Goal: Information Seeking & Learning: Learn about a topic

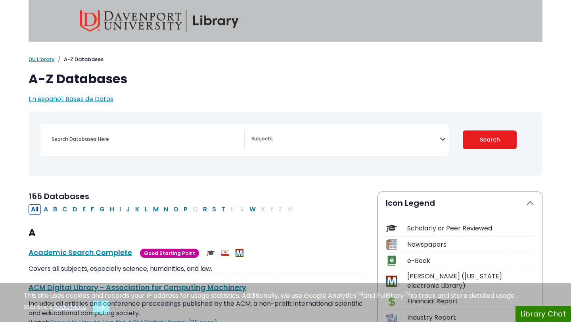
select select "Database Subject Filter"
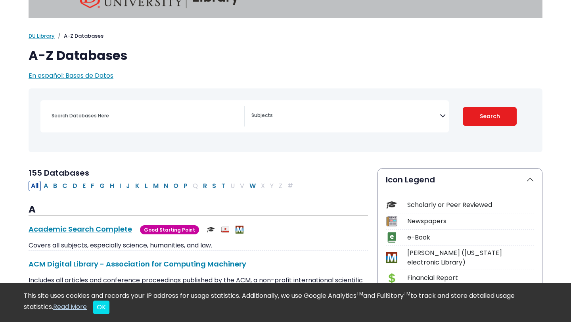
scroll to position [16, 0]
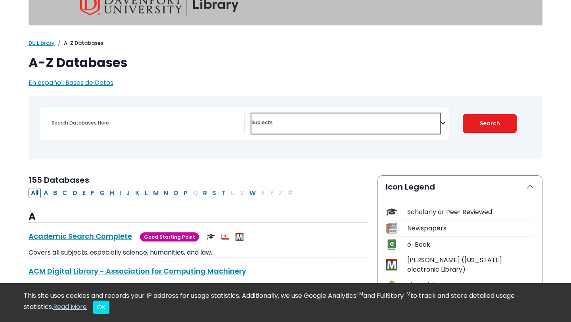
click at [291, 127] on span "Search filters" at bounding box center [345, 123] width 188 height 20
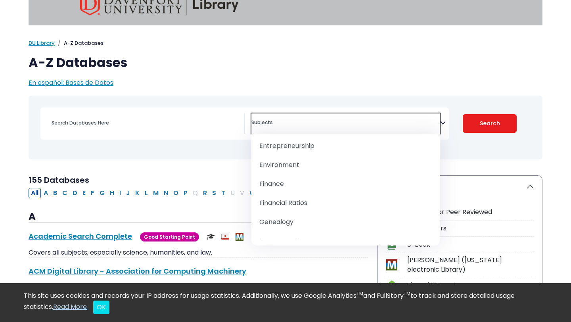
scroll to position [464, 0]
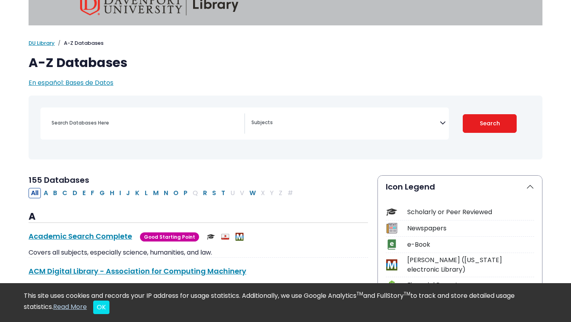
click at [192, 148] on div "[MEDICAL_DATA] Guide" at bounding box center [285, 128] width 505 height 58
click at [189, 130] on div "Search filters" at bounding box center [146, 122] width 198 height 19
click at [173, 119] on input "Search database by title or keyword" at bounding box center [146, 123] width 198 height 12
type input "social media mental health"
click at [463, 114] on button "Search" at bounding box center [490, 123] width 54 height 19
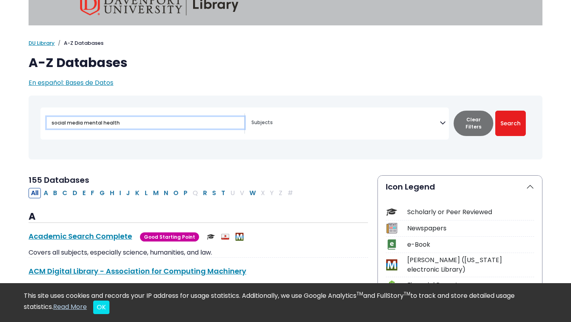
select select "Database Subject Filter"
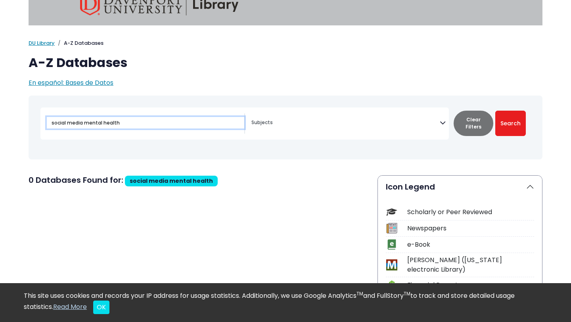
drag, startPoint x: 161, startPoint y: 118, endPoint x: 142, endPoint y: 120, distance: 19.5
click at [142, 121] on input "social media mental health" at bounding box center [146, 123] width 198 height 12
type input "social media"
click at [495, 111] on button "Search" at bounding box center [510, 123] width 31 height 25
select select "Database Subject Filter"
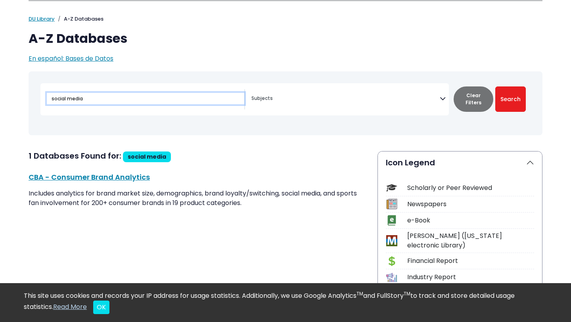
scroll to position [47, 0]
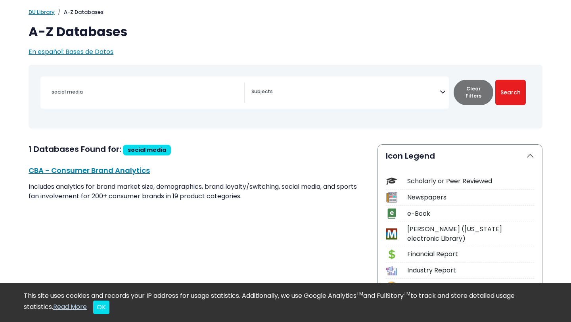
click at [160, 106] on div "social media [MEDICAL_DATA] Guide Accounting, Finance & Economics (ACCT, FINC &…" at bounding box center [244, 93] width 409 height 32
click at [168, 98] on div "social media" at bounding box center [146, 92] width 198 height 19
click at [166, 96] on input "social media" at bounding box center [146, 92] width 198 height 12
type input "s"
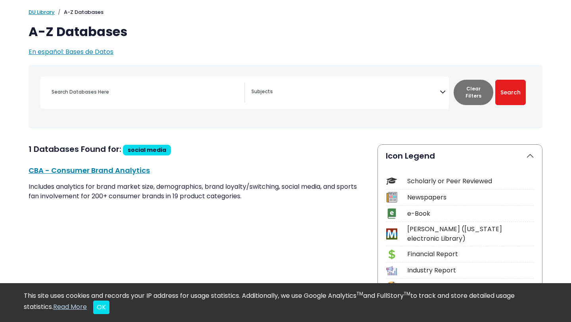
click at [180, 128] on nav "Toggle search filters navigation" at bounding box center [286, 97] width 514 height 64
click at [464, 86] on button "Clear Filters" at bounding box center [474, 92] width 40 height 25
select select "Database Subject Filter"
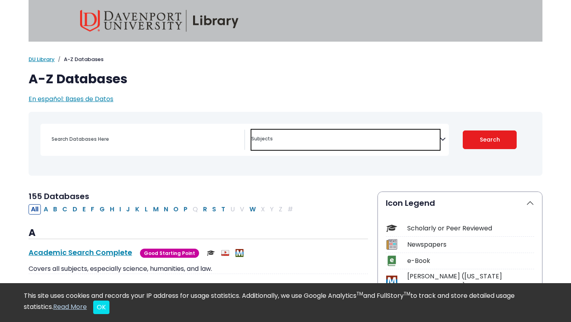
click at [310, 142] on textarea "Search" at bounding box center [345, 139] width 188 height 6
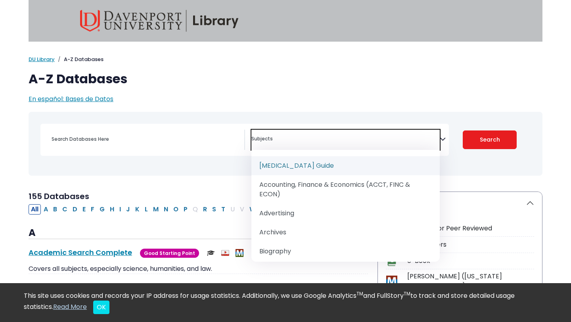
type textarea "s"
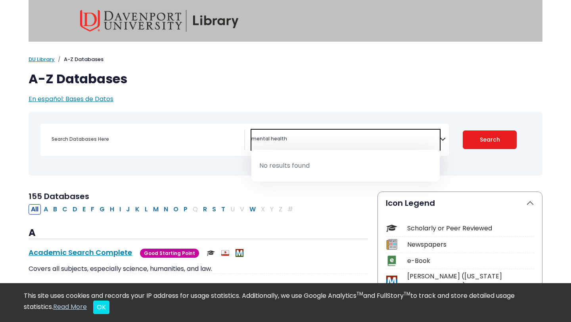
click at [310, 135] on span "mental health" at bounding box center [345, 137] width 188 height 9
click at [310, 136] on textarea "mental health" at bounding box center [345, 139] width 188 height 6
click at [310, 140] on textarea "mental health" at bounding box center [345, 139] width 188 height 6
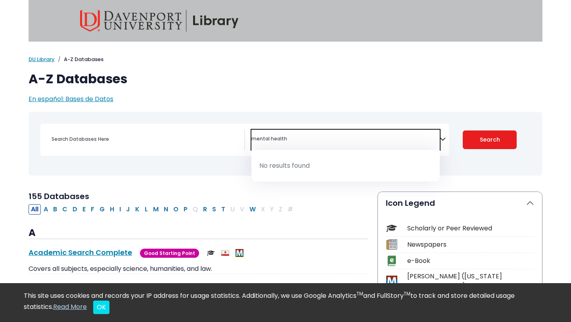
click at [310, 140] on textarea "mental health" at bounding box center [345, 139] width 188 height 6
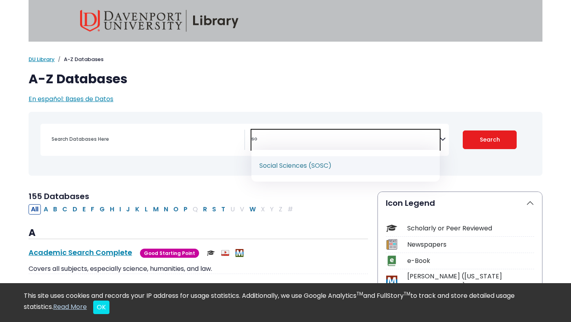
type textarea "s"
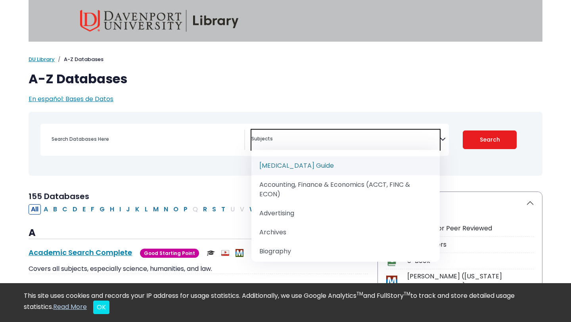
click at [386, 92] on div "My [PERSON_NAME] DU Library Library Guides A-Z Databases A-Z Databases En españ…" at bounding box center [286, 80] width 524 height 48
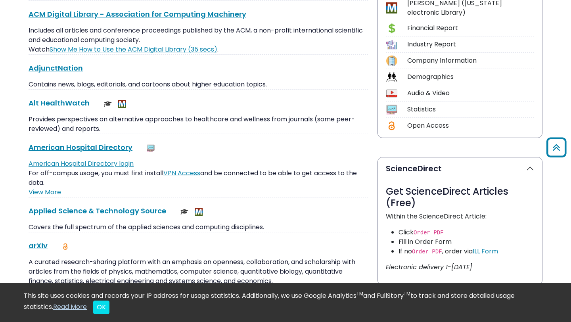
scroll to position [169, 0]
